Goal: Task Accomplishment & Management: Manage account settings

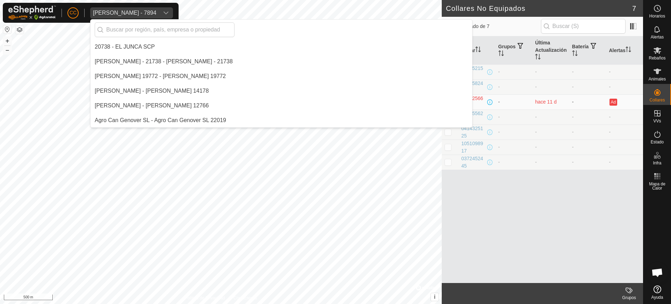
scroll to position [557, 0]
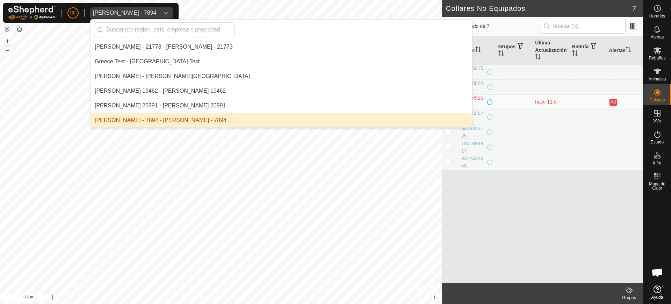
click at [663, 293] on link "Ayuda" at bounding box center [658, 293] width 28 height 20
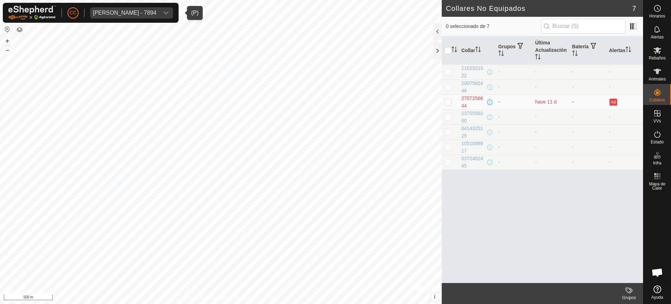
click at [138, 12] on div "[PERSON_NAME] - 7894" at bounding box center [124, 13] width 63 height 6
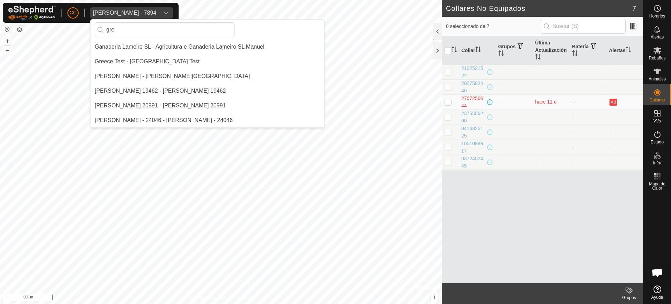
scroll to position [0, 0]
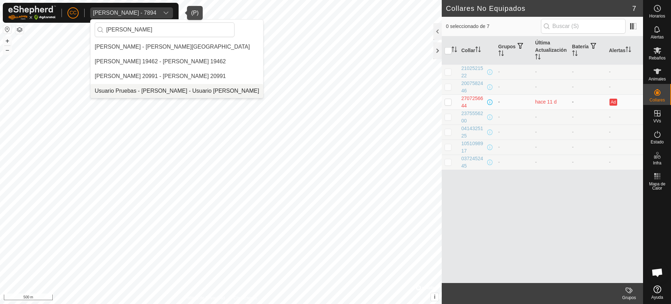
type input "[PERSON_NAME]"
click at [211, 90] on li "Usuario Pruebas - [PERSON_NAME] - Usuario [PERSON_NAME]" at bounding box center [177, 91] width 173 height 14
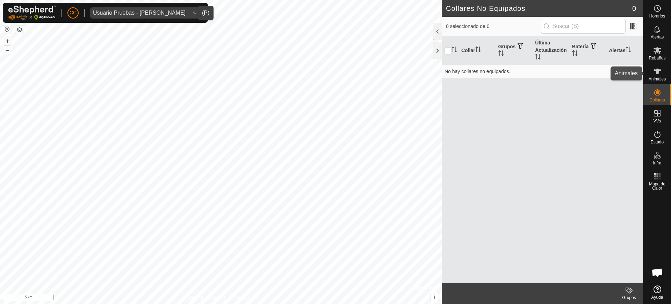
click at [652, 80] on span "Animales" at bounding box center [657, 79] width 17 height 4
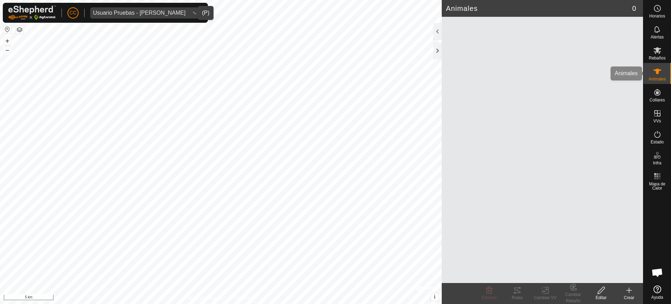
click at [655, 76] on div "Animales" at bounding box center [658, 73] width 28 height 21
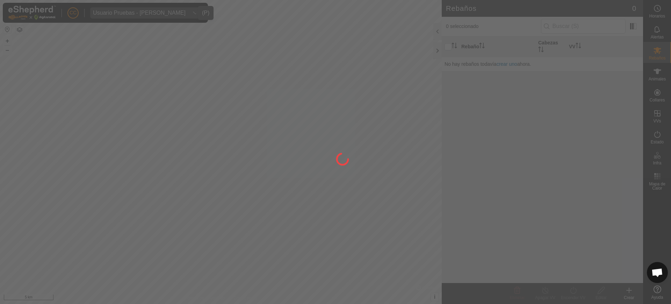
click at [661, 97] on div "CC Usuario Pruebas - [PERSON_NAME] Rebaños Animales Collares VVs Estado Infra M…" at bounding box center [335, 152] width 671 height 304
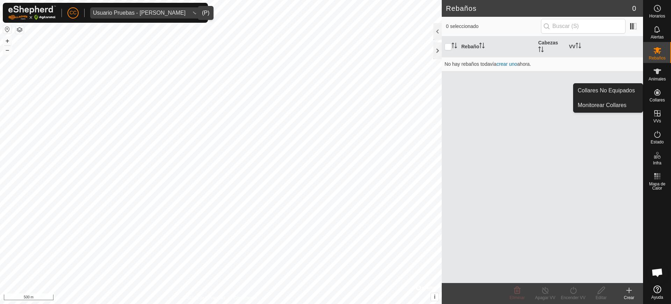
click at [656, 96] on icon at bounding box center [658, 92] width 8 height 8
click at [634, 89] on link "Collares No Equipados" at bounding box center [608, 91] width 69 height 14
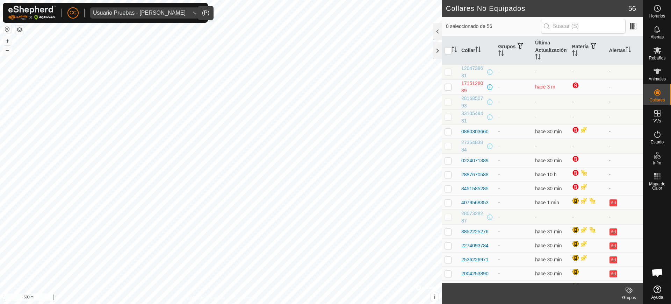
scroll to position [44, 0]
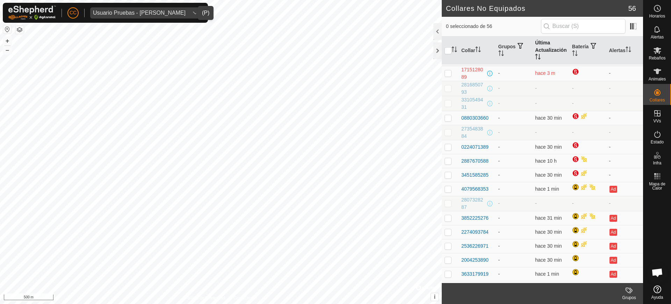
click at [565, 59] on th "Última Actualización" at bounding box center [551, 50] width 37 height 28
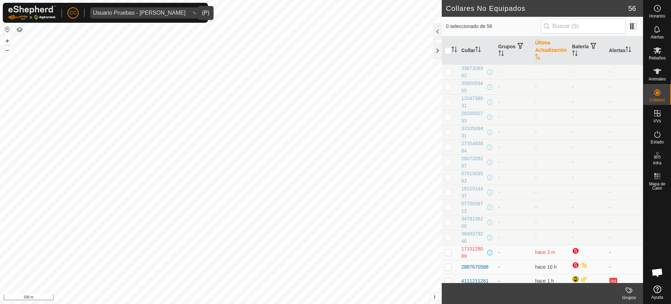
click at [565, 59] on th "Última Actualización" at bounding box center [551, 50] width 37 height 28
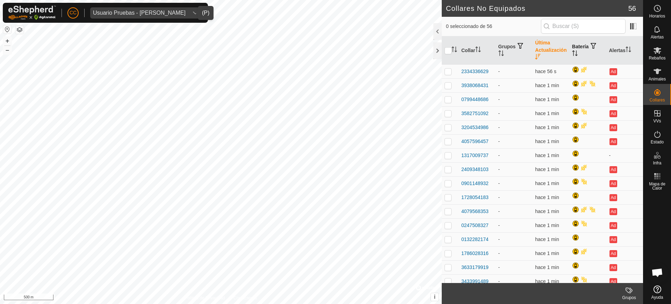
click at [571, 49] on th "Batería" at bounding box center [588, 50] width 37 height 28
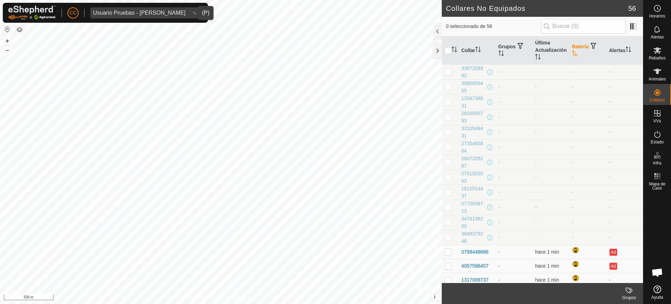
click at [571, 49] on th "Batería" at bounding box center [588, 50] width 37 height 28
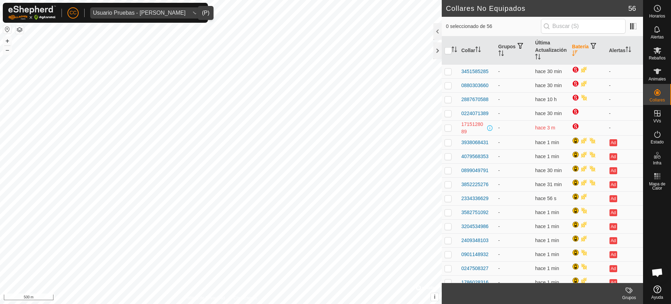
click at [572, 50] on icon "Activar para ordenar" at bounding box center [575, 53] width 6 height 6
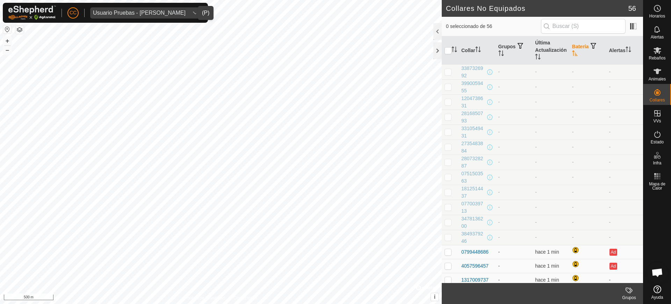
click at [572, 51] on icon "Activar para ordenar" at bounding box center [575, 53] width 6 height 6
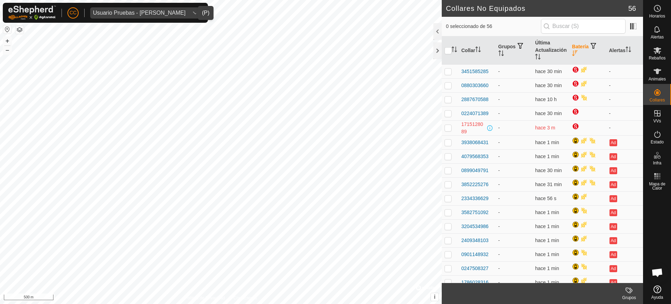
click at [576, 46] on th "Batería" at bounding box center [588, 50] width 37 height 28
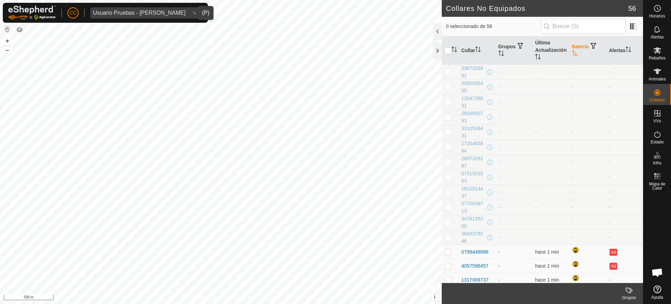
click at [576, 46] on th "Batería" at bounding box center [588, 50] width 37 height 28
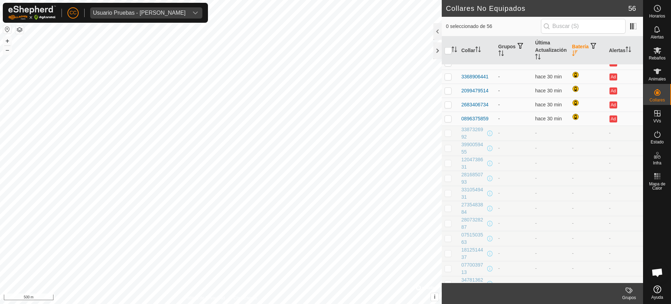
scroll to position [579, 0]
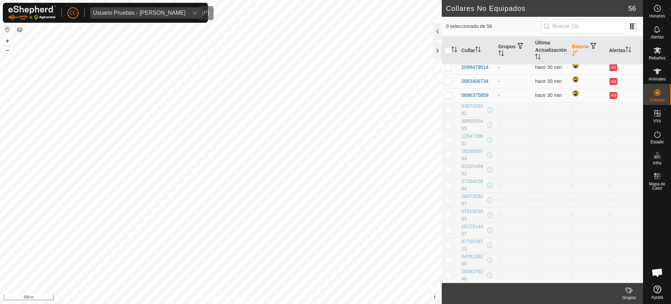
click at [159, 13] on div "Usuario Pruebas - [PERSON_NAME]" at bounding box center [139, 13] width 93 height 6
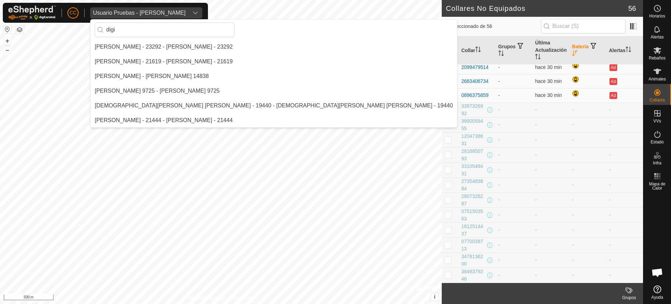
scroll to position [0, 0]
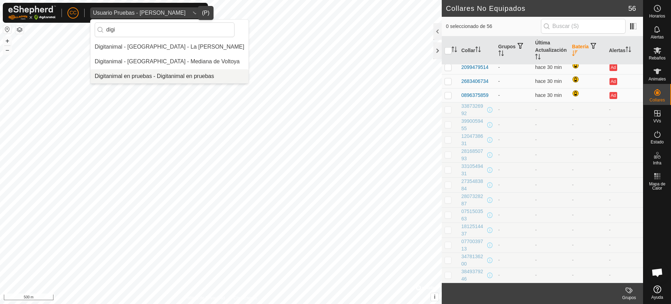
type input "digi"
click at [166, 73] on li "Digitanimal en pruebas - Digitanimal en pruebas" at bounding box center [170, 76] width 158 height 14
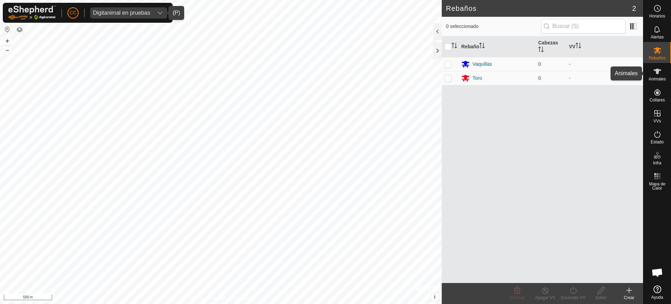
click at [659, 75] on icon at bounding box center [658, 71] width 8 height 8
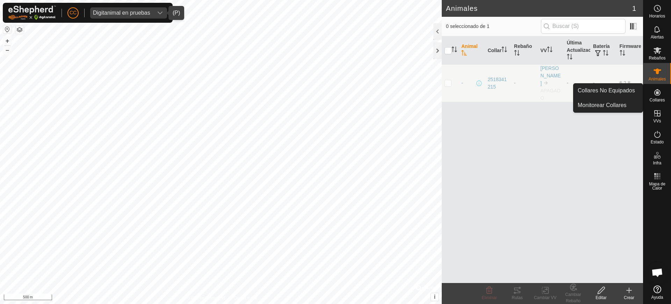
click at [658, 90] on icon at bounding box center [658, 92] width 6 height 6
click at [620, 90] on link "Collares No Equipados" at bounding box center [608, 91] width 69 height 14
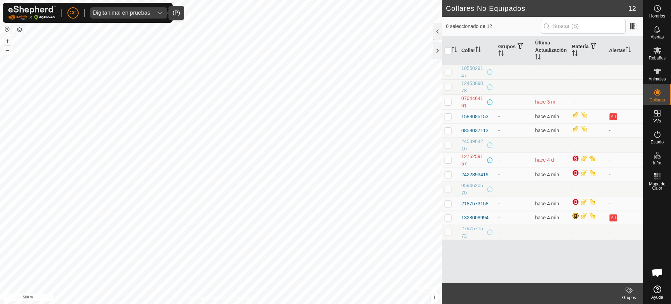
click at [575, 53] on icon "Activar para ordenar" at bounding box center [575, 53] width 6 height 6
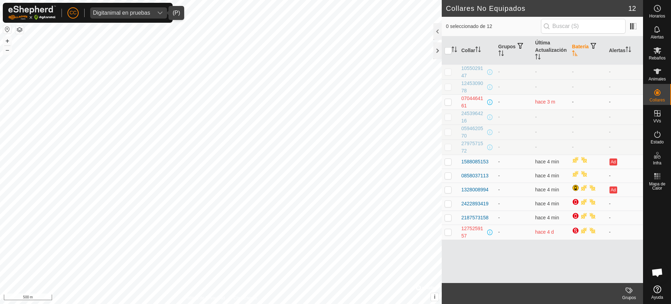
click at [575, 49] on th "Batería" at bounding box center [588, 50] width 37 height 28
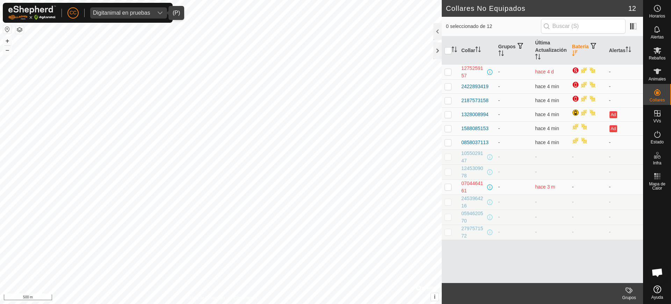
click at [596, 44] on span "button" at bounding box center [594, 46] width 6 height 6
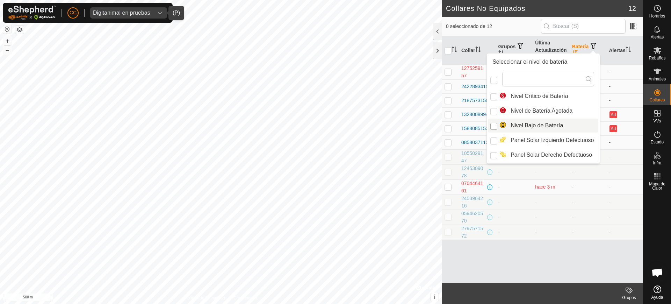
click at [494, 125] on input "Nivel Bajo de Batería" at bounding box center [494, 126] width 7 height 7
checkbox input "true"
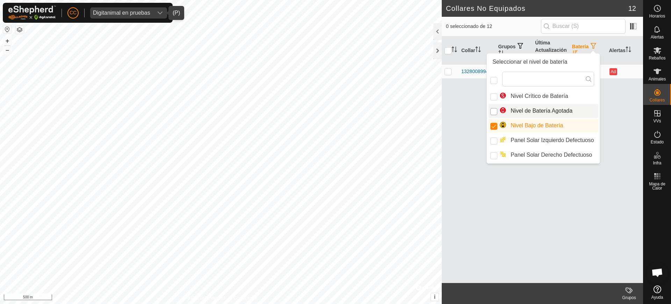
click at [493, 113] on input "Nivel de Batería Agotada" at bounding box center [494, 111] width 7 height 7
checkbox input "true"
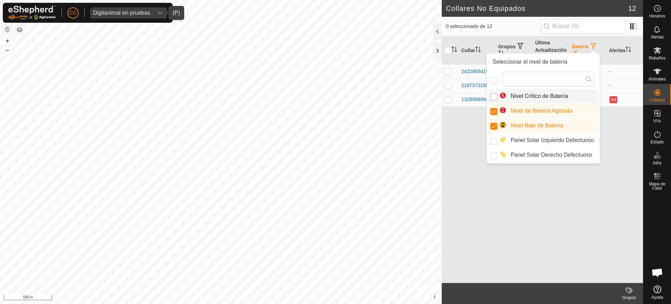
click at [497, 94] on input "Nivel Crítico de Batería" at bounding box center [494, 96] width 7 height 7
checkbox input "true"
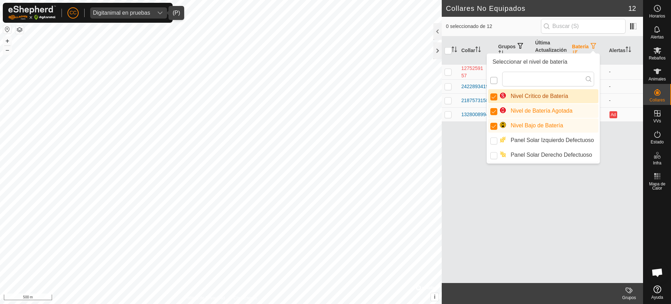
click at [494, 78] on input "checkbox" at bounding box center [494, 80] width 7 height 7
checkbox input "false"
checkbox input "true"
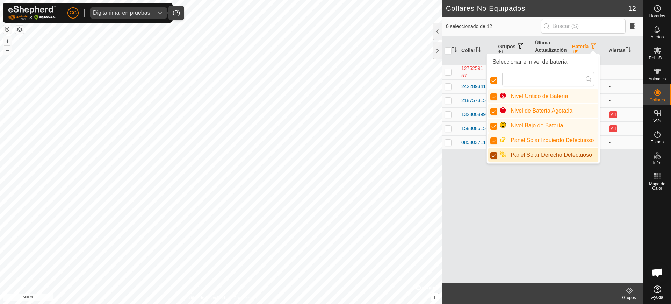
click at [496, 156] on input "Panel Solar Derecho Defectuoso" at bounding box center [494, 155] width 7 height 7
checkbox input "false"
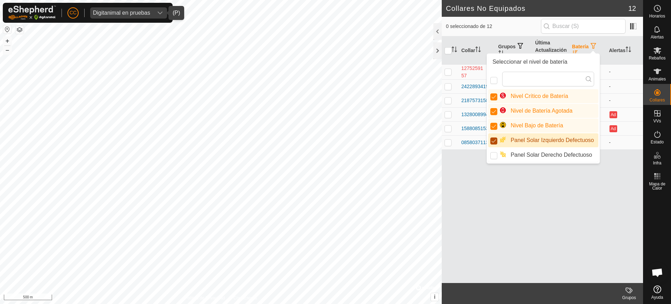
click at [494, 142] on input "Panel Solar Izquierdo Defectuoso" at bounding box center [494, 140] width 7 height 7
checkbox input "false"
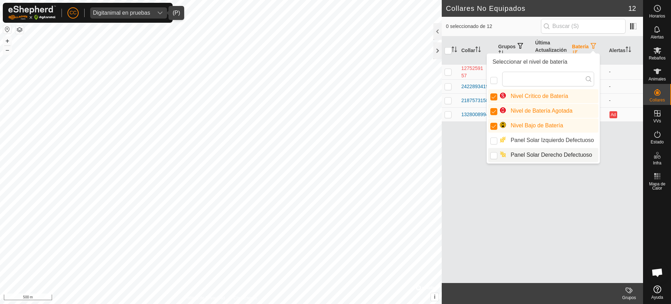
click at [554, 193] on div "Collar Grupos Última Actualización Batería Alertas 1275259157 - hace 4 d - 2422…" at bounding box center [542, 159] width 201 height 247
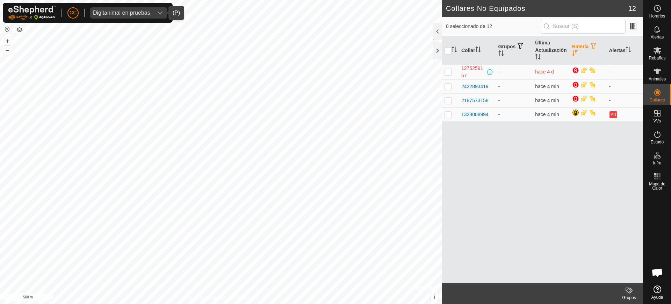
click at [578, 51] on icon "Activar para ordenar" at bounding box center [575, 53] width 6 height 6
click at [575, 56] on p-sorticon "Activar para ordenar" at bounding box center [575, 54] width 6 height 6
click at [143, 13] on div "Digitanimal en pruebas" at bounding box center [121, 13] width 57 height 6
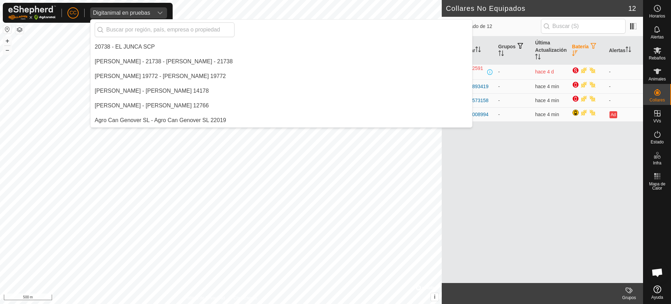
scroll to position [1586, 0]
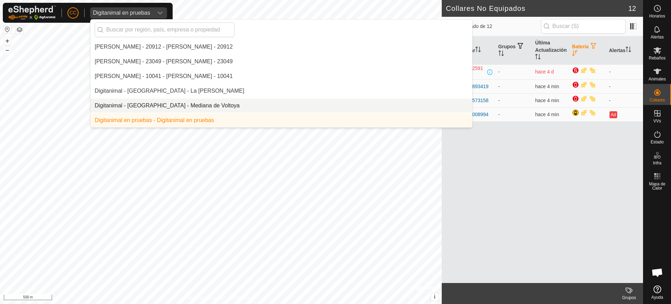
click at [199, 105] on li "Digitanimal - [GEOGRAPHIC_DATA] - Mediana de Voltoya" at bounding box center [282, 106] width 382 height 14
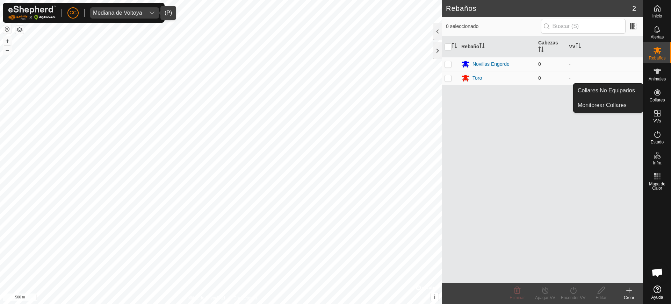
click at [652, 92] on es-neckbands-svg-icon at bounding box center [657, 92] width 13 height 11
click at [619, 88] on link "Collares No Equipados" at bounding box center [608, 91] width 69 height 14
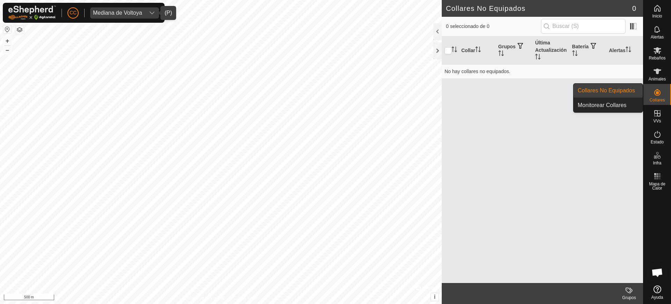
click at [604, 90] on link "Collares No Equipados" at bounding box center [608, 91] width 69 height 14
click at [669, 93] on div "Collares" at bounding box center [658, 94] width 28 height 21
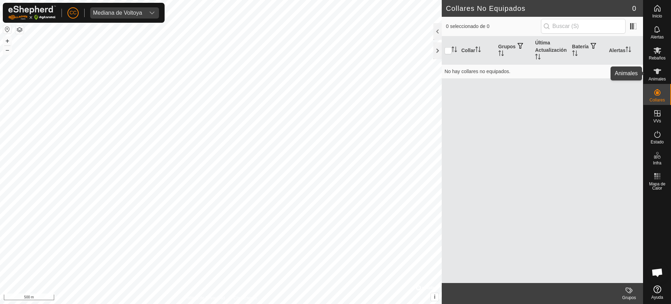
click at [654, 69] on icon at bounding box center [658, 71] width 8 height 8
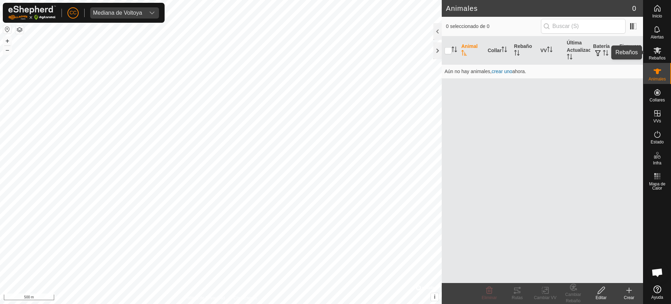
click at [654, 55] on es-mob-svg-icon at bounding box center [657, 50] width 13 height 11
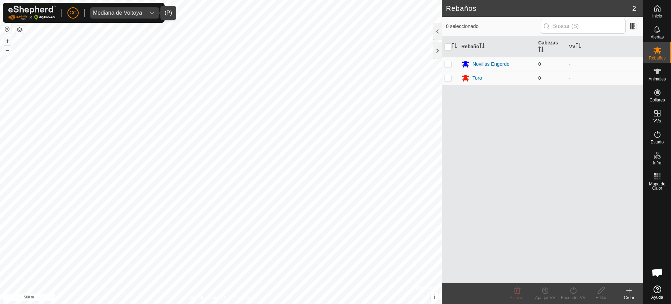
click at [133, 10] on div "Mediana de Voltoya" at bounding box center [117, 13] width 49 height 6
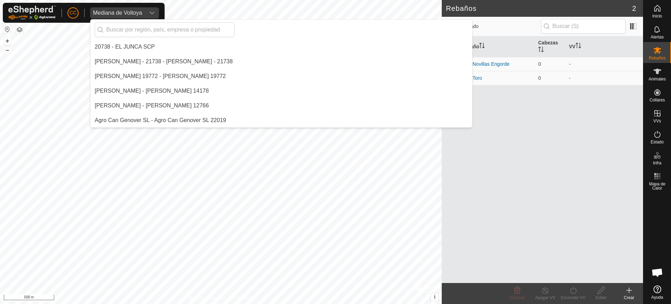
scroll to position [1572, 0]
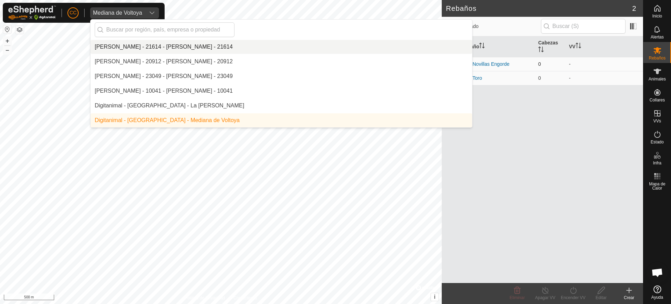
click at [450, 63] on p-checkbox at bounding box center [448, 64] width 7 height 6
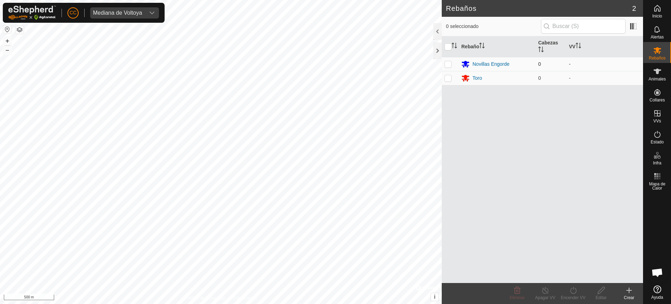
checkbox input "true"
click at [448, 80] on p-checkbox at bounding box center [448, 78] width 7 height 6
checkbox input "true"
click at [516, 287] on icon at bounding box center [517, 290] width 7 height 7
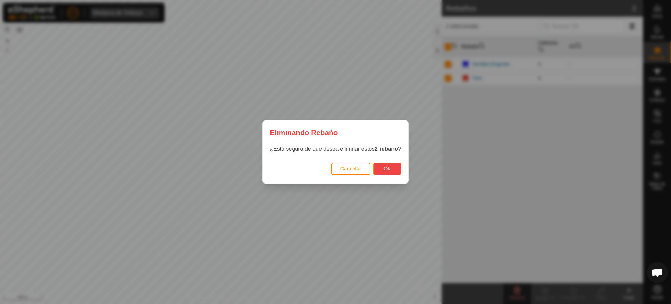
click at [394, 171] on button "Ok" at bounding box center [387, 169] width 28 height 12
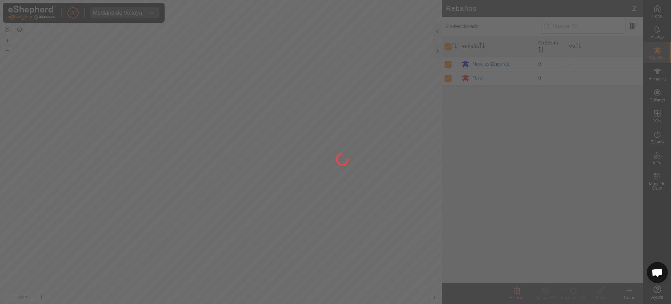
checkbox input "false"
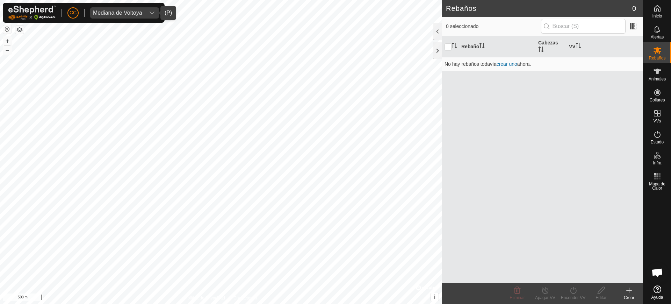
click at [119, 15] on div "Mediana de Voltoya" at bounding box center [117, 13] width 49 height 6
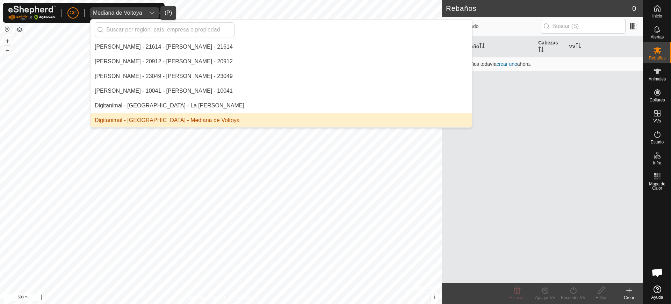
click at [191, 122] on li "Digitanimal - [GEOGRAPHIC_DATA] - Mediana de Voltoya" at bounding box center [282, 120] width 382 height 14
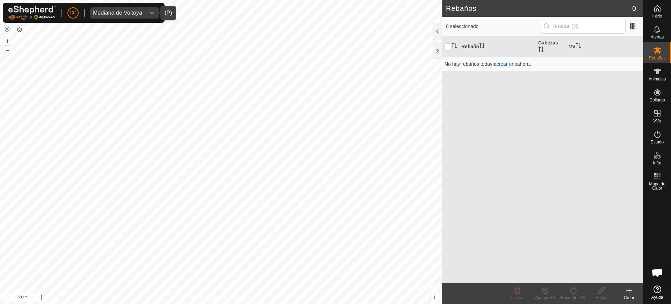
click at [117, 15] on span "Mediana de Voltoya" at bounding box center [117, 12] width 55 height 11
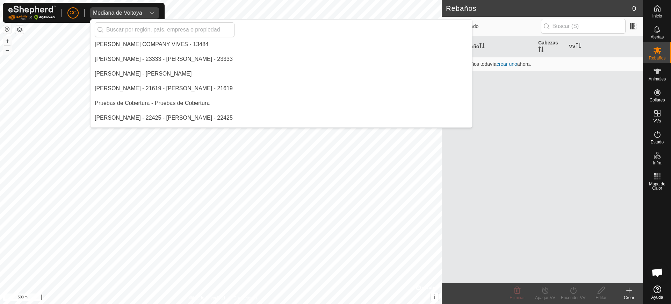
scroll to position [4937, 0]
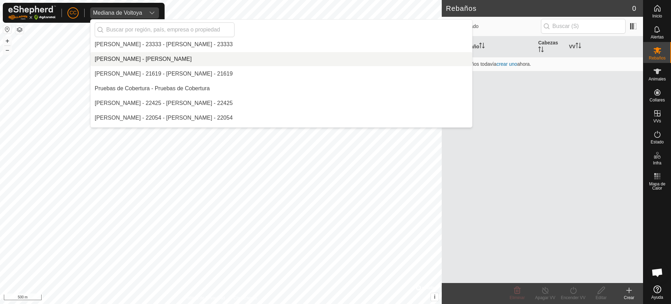
click at [173, 59] on li "[PERSON_NAME] - [PERSON_NAME]" at bounding box center [282, 59] width 382 height 14
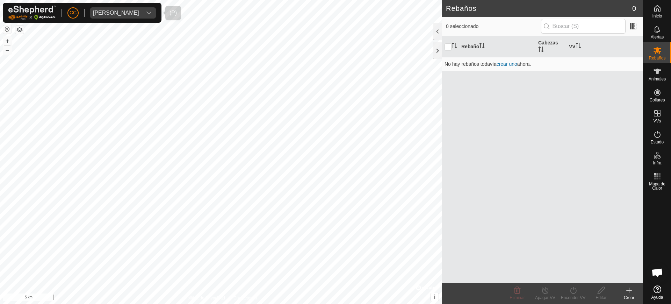
scroll to position [1645, 0]
click at [136, 13] on div "[PERSON_NAME]" at bounding box center [116, 13] width 46 height 6
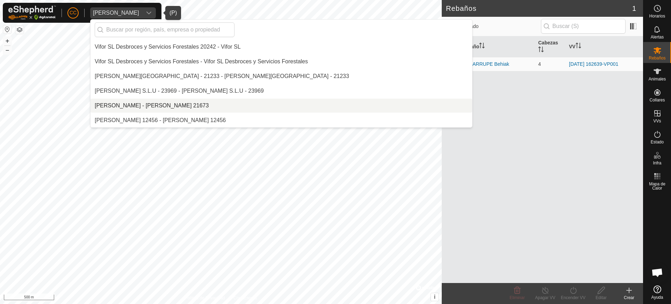
scroll to position [5978, 0]
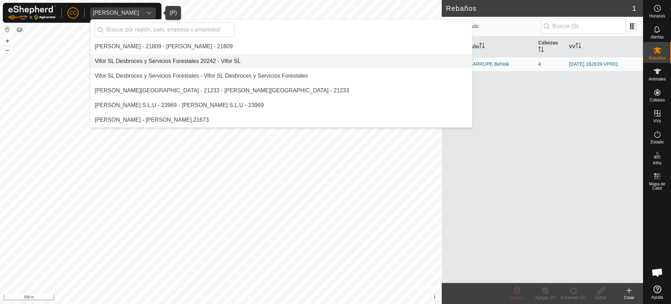
click at [144, 65] on li "Vifor SL Desbroces y Servicios Forestales 20242 - Vifor SL" at bounding box center [282, 61] width 382 height 14
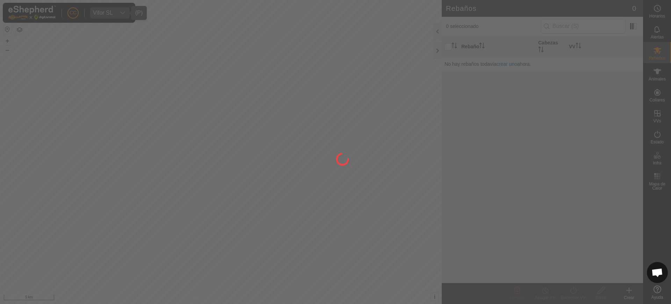
click at [661, 79] on div at bounding box center [335, 152] width 671 height 304
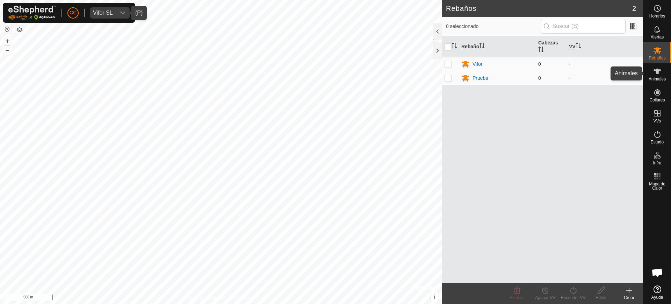
click at [664, 78] on span "Animales" at bounding box center [657, 79] width 17 height 4
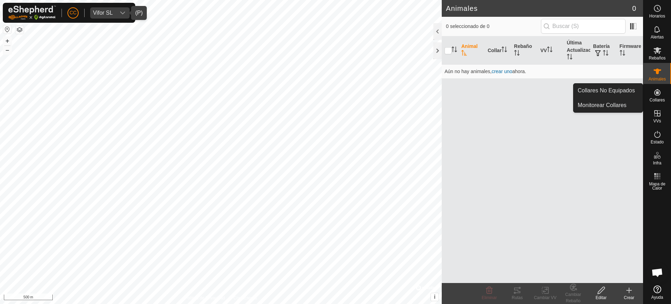
click at [662, 91] on icon at bounding box center [658, 92] width 8 height 8
click at [627, 90] on link "Collares No Equipados" at bounding box center [608, 91] width 69 height 14
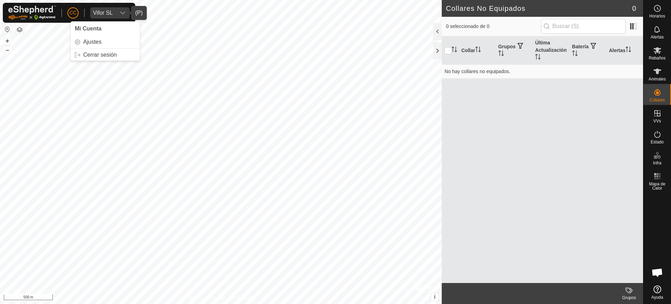
click at [119, 13] on div "dropdown trigger" at bounding box center [123, 12] width 14 height 11
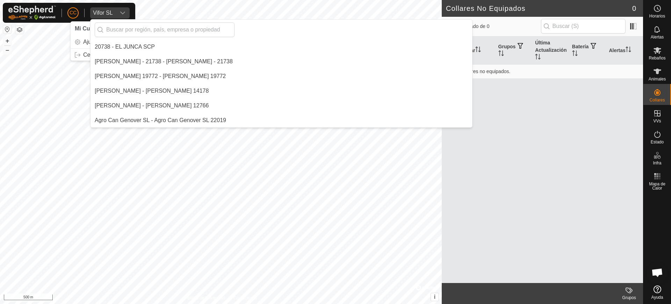
scroll to position [5919, 0]
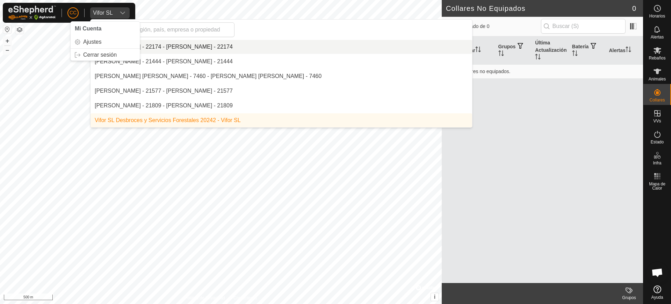
click at [71, 13] on span "CC" at bounding box center [73, 12] width 7 height 7
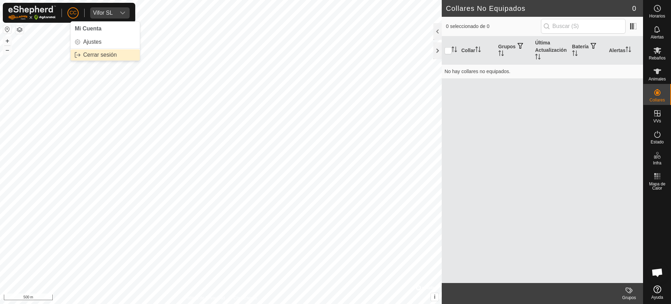
click at [105, 50] on link "Cerrar sesión" at bounding box center [105, 54] width 69 height 11
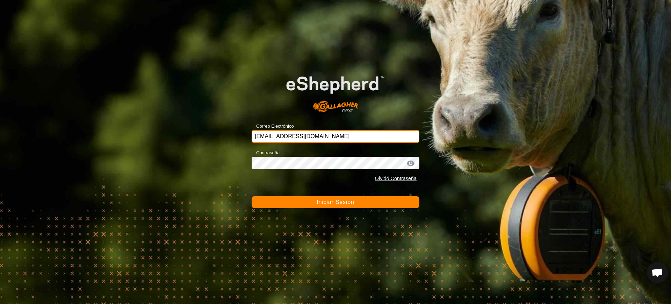
drag, startPoint x: 339, startPoint y: 138, endPoint x: 228, endPoint y: 128, distance: 111.6
click at [228, 128] on div "Correo Electrónico [EMAIL_ADDRESS][DOMAIN_NAME] Contraseña Olvidó Contraseña In…" at bounding box center [335, 152] width 671 height 304
paste input "[EMAIL_ADDRESS][DOMAIN_NAME]"
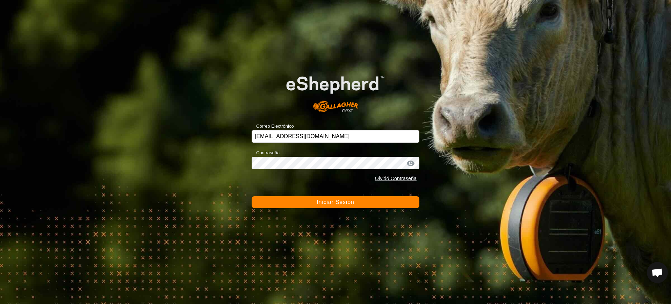
type input "[EMAIL_ADDRESS][DOMAIN_NAME]"
click at [326, 205] on span "Iniciar Sesión" at bounding box center [335, 202] width 37 height 6
